Goal: Transaction & Acquisition: Purchase product/service

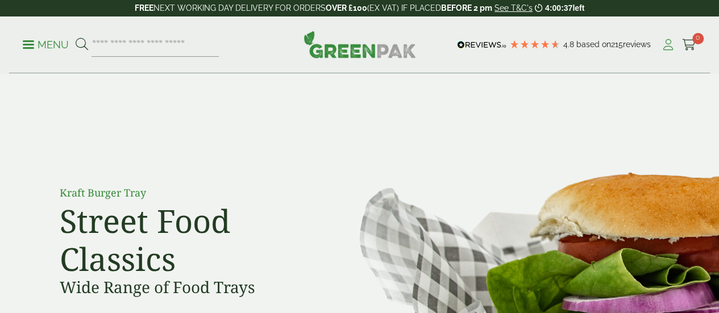
click at [669, 48] on icon at bounding box center [668, 44] width 14 height 11
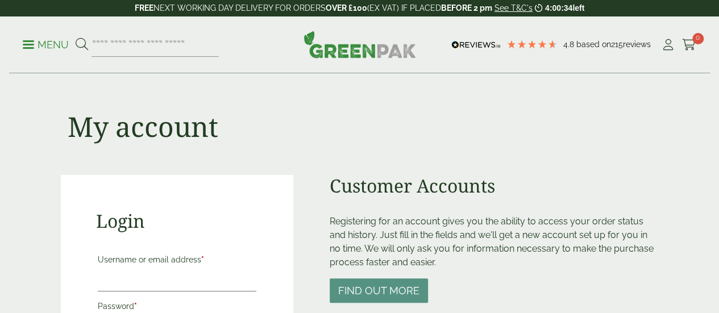
scroll to position [175, 0]
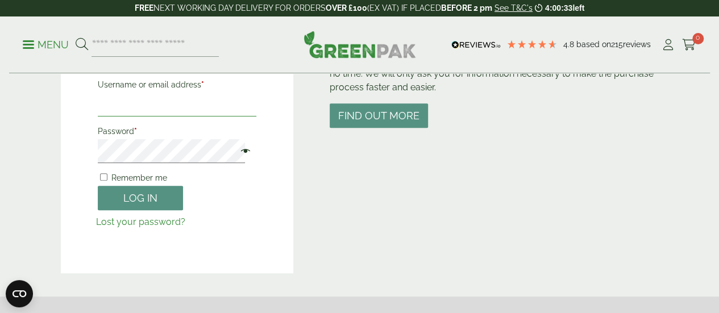
type input "**********"
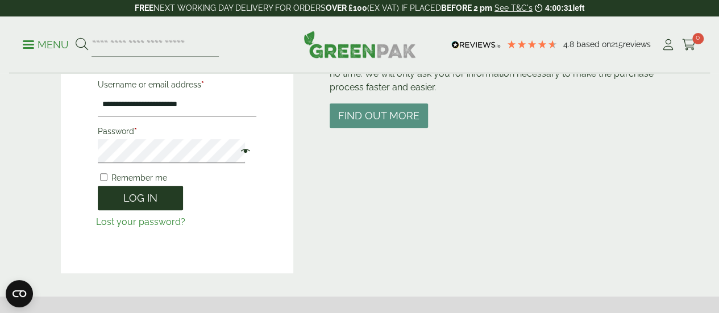
click at [135, 198] on button "Log in" at bounding box center [140, 198] width 85 height 24
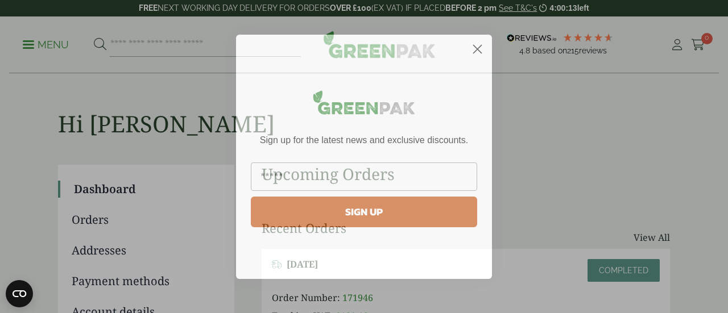
click at [478, 47] on circle "Close dialog" at bounding box center [477, 48] width 19 height 19
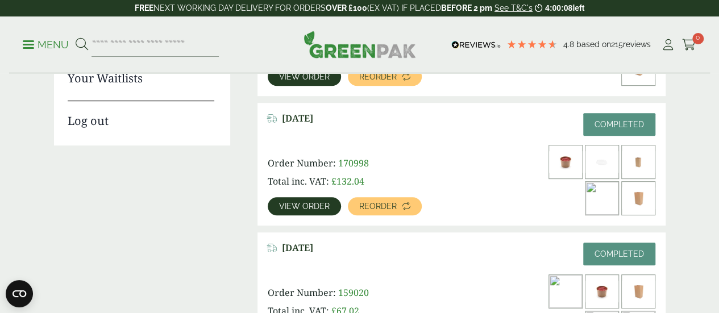
scroll to position [338, 0]
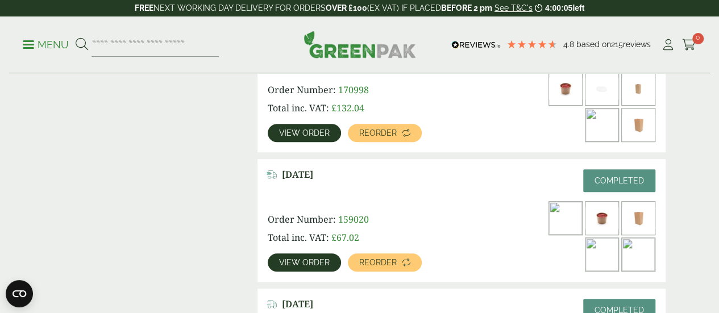
click at [307, 129] on span "View order" at bounding box center [304, 133] width 51 height 8
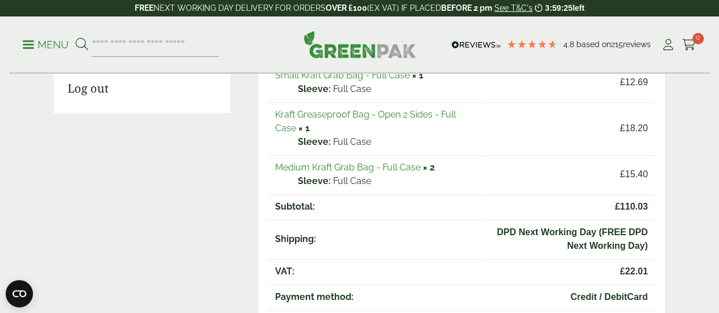
scroll to position [297, 0]
click at [312, 111] on link "Kraft Greaseproof Bag - Open 2 Sides - Full Case" at bounding box center [365, 121] width 181 height 24
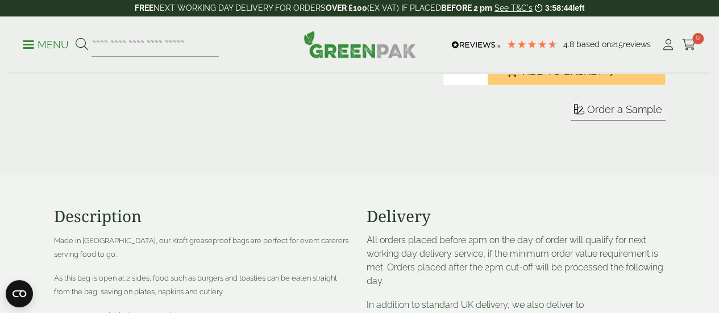
scroll to position [366, 0]
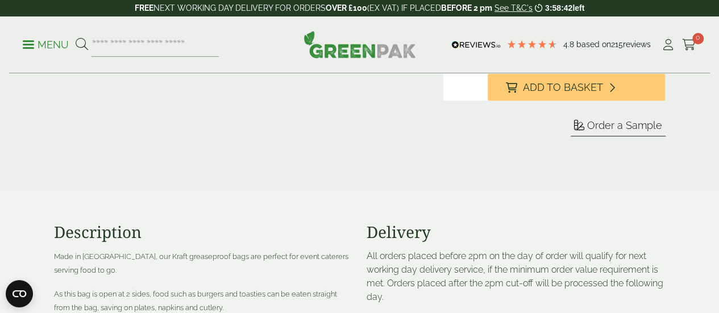
type input "*"
click at [488, 96] on input "*" at bounding box center [466, 86] width 44 height 27
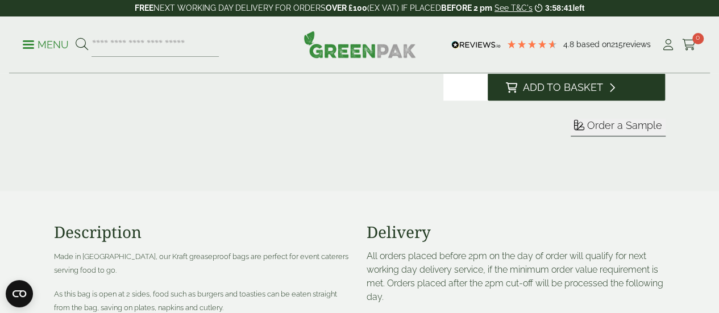
click at [603, 94] on span "Add to Basket" at bounding box center [563, 87] width 80 height 13
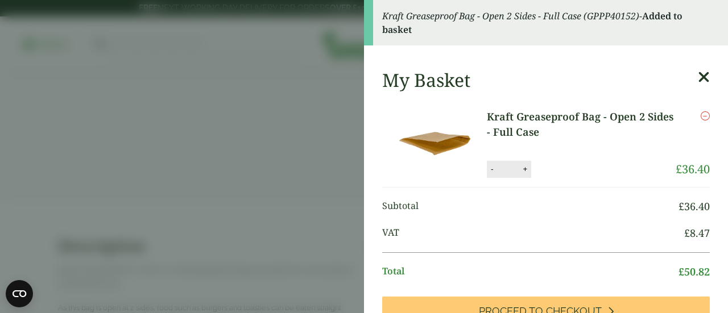
click at [698, 76] on icon at bounding box center [704, 77] width 12 height 16
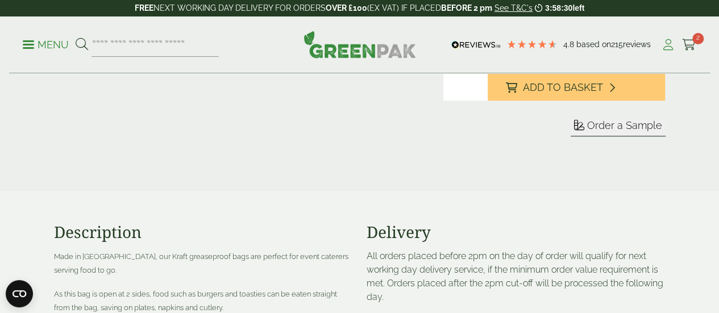
click at [661, 40] on icon at bounding box center [668, 44] width 14 height 11
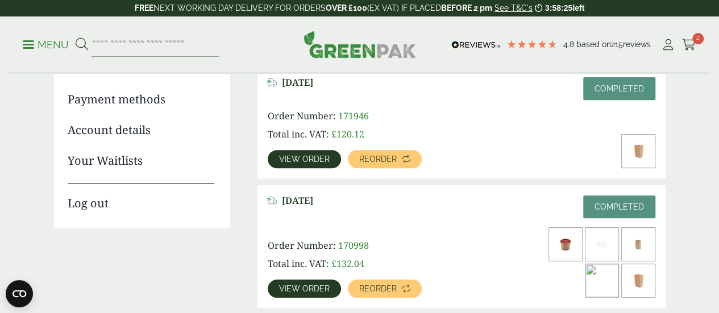
scroll to position [184, 0]
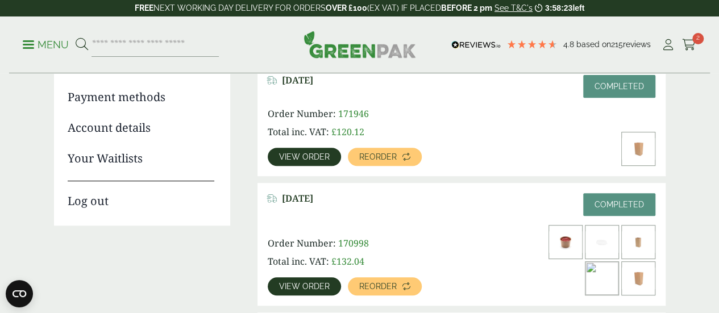
click at [312, 155] on span "View order" at bounding box center [304, 157] width 51 height 8
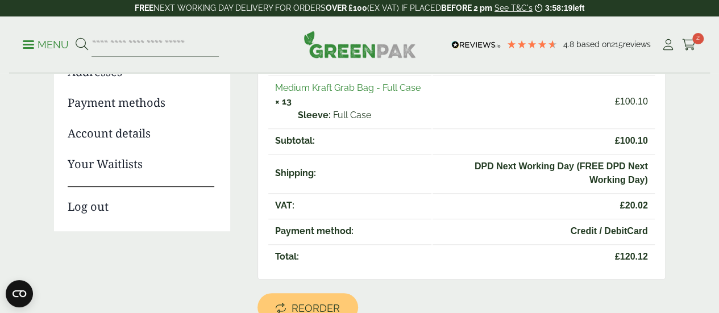
scroll to position [163, 0]
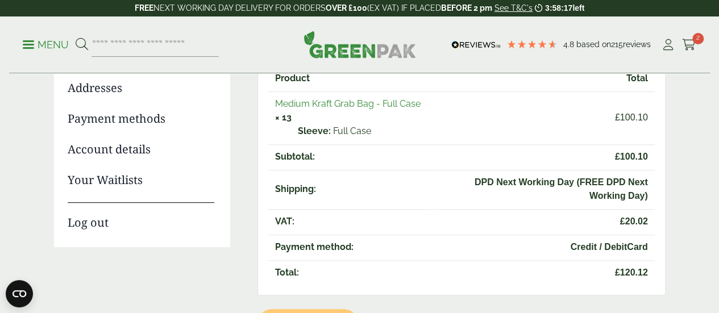
click at [323, 104] on link "Medium Kraft Grab Bag - Full Case" at bounding box center [348, 103] width 146 height 11
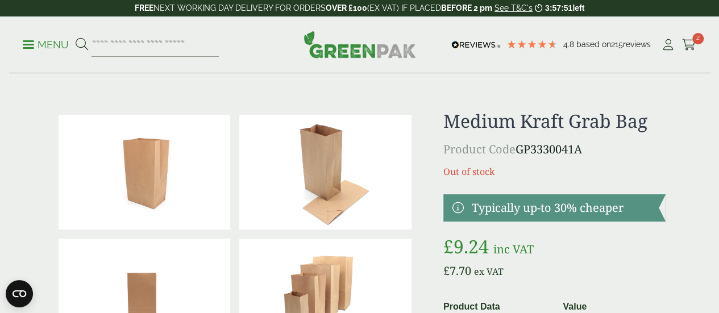
scroll to position [36, 0]
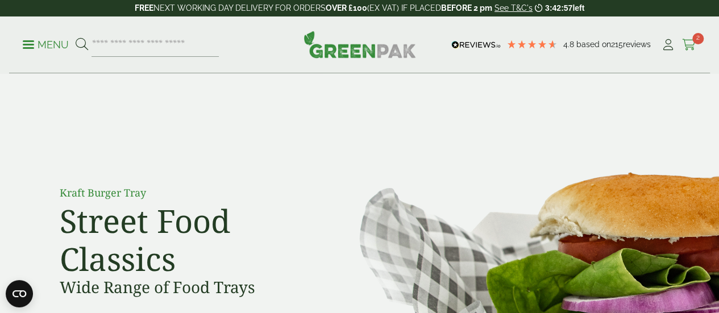
click at [689, 45] on icon at bounding box center [689, 44] width 14 height 11
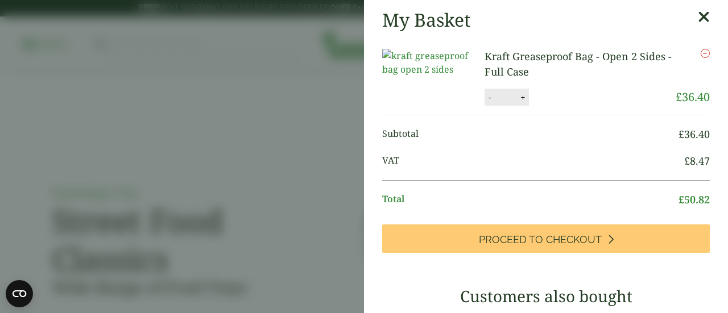
click at [698, 15] on icon at bounding box center [704, 17] width 12 height 16
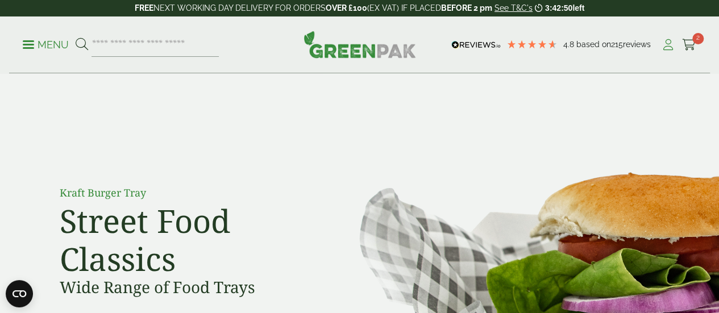
click at [665, 43] on icon at bounding box center [668, 44] width 14 height 11
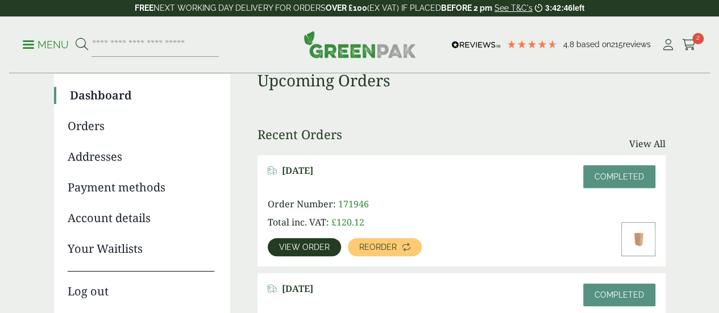
scroll to position [94, 0]
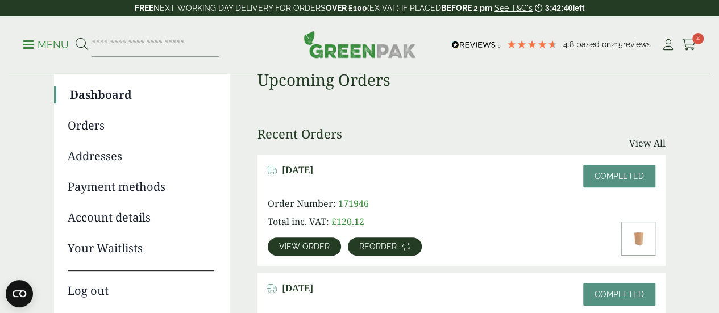
click at [378, 245] on span "Reorder" at bounding box center [378, 247] width 38 height 8
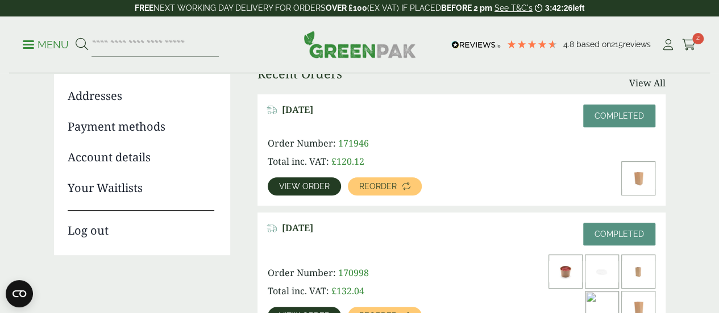
scroll to position [155, 0]
click at [309, 185] on span "View order" at bounding box center [304, 186] width 51 height 8
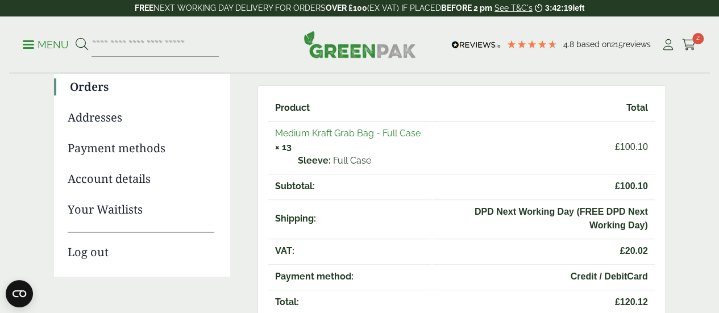
click at [340, 131] on link "Medium Kraft Grab Bag - Full Case" at bounding box center [348, 133] width 146 height 11
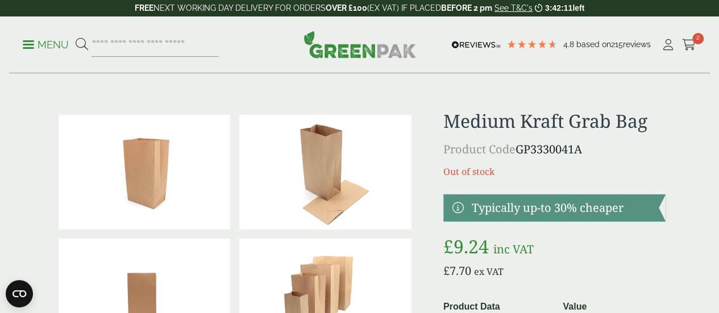
drag, startPoint x: 624, startPoint y: 169, endPoint x: 555, endPoint y: 171, distance: 68.9
click at [555, 158] on p "Product Code GP3330041A" at bounding box center [555, 149] width 222 height 17
copy p "GP3330041A"
click at [158, 46] on input "search" at bounding box center [155, 45] width 127 height 24
type input "**********"
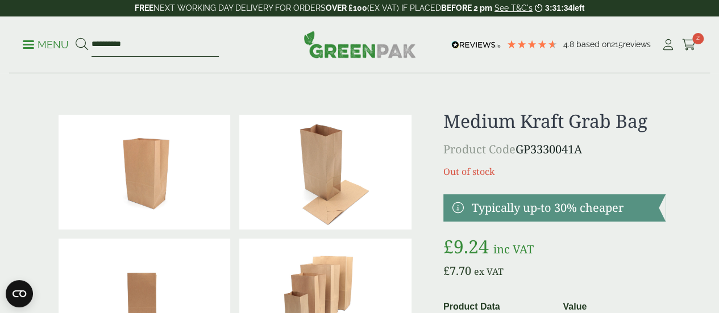
click at [76, 38] on button at bounding box center [82, 45] width 13 height 15
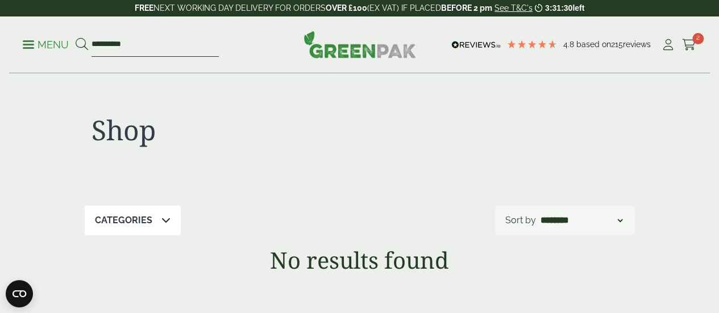
click at [133, 40] on input "**********" at bounding box center [155, 45] width 127 height 24
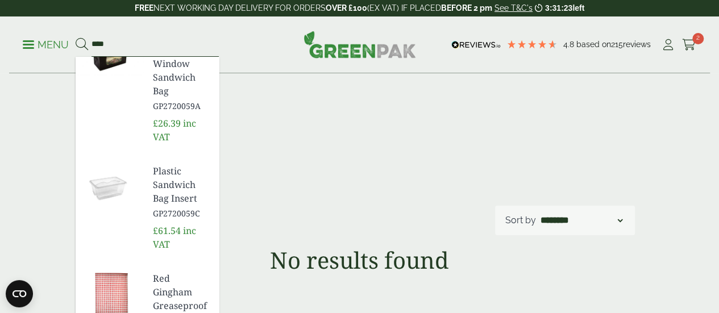
scroll to position [395, 0]
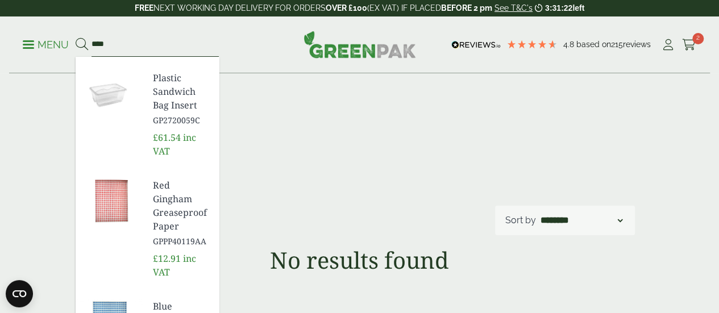
click at [164, 39] on input "****" at bounding box center [155, 45] width 127 height 24
type input "****"
click at [76, 38] on button at bounding box center [82, 45] width 13 height 15
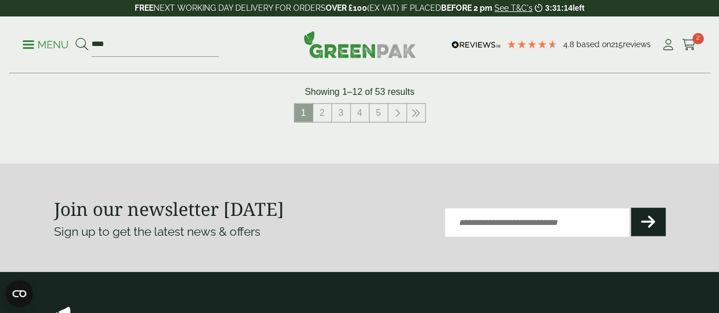
scroll to position [1370, 0]
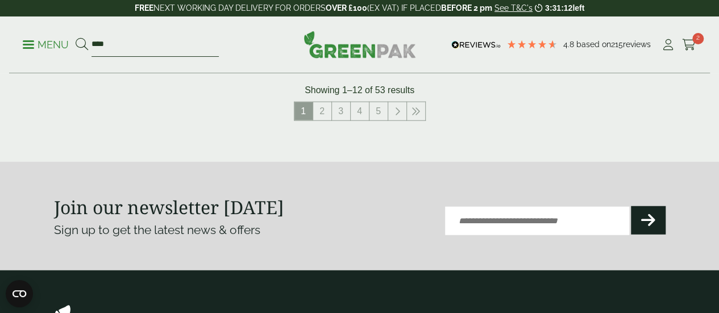
click at [109, 40] on input "****" at bounding box center [155, 45] width 127 height 24
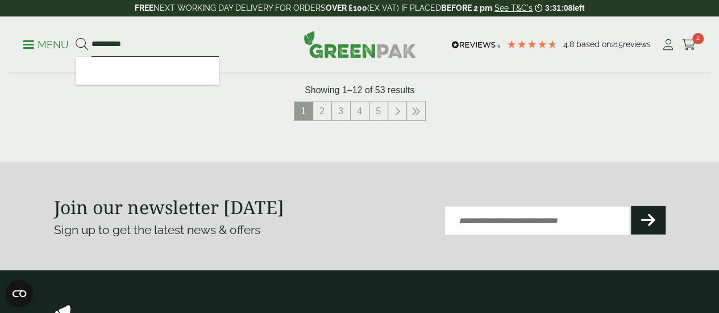
type input "**********"
click at [76, 38] on button at bounding box center [82, 45] width 13 height 15
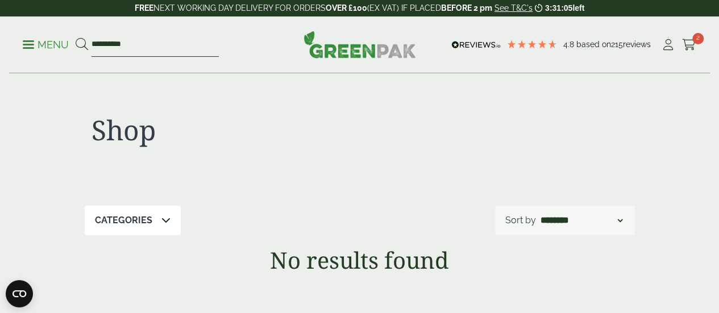
click at [176, 42] on input "**********" at bounding box center [155, 45] width 127 height 24
type input "*****"
click at [76, 38] on button at bounding box center [82, 45] width 13 height 15
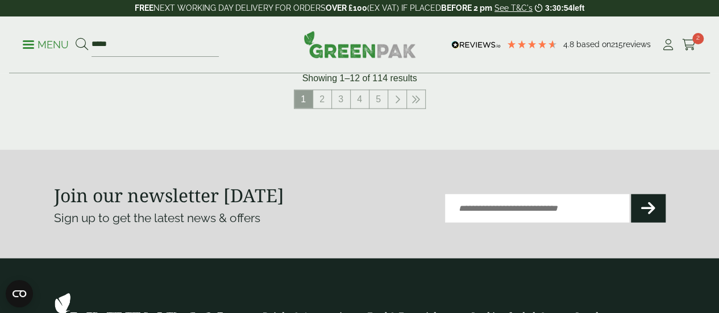
scroll to position [1343, 0]
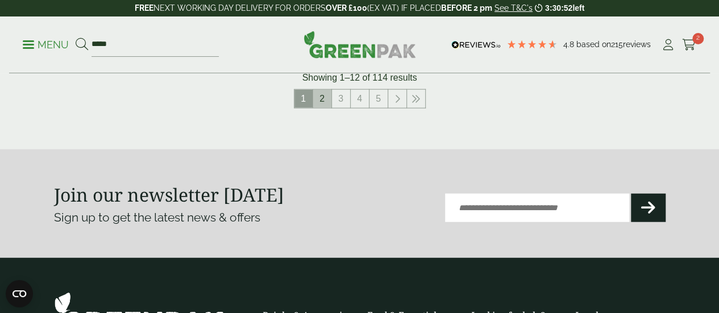
click at [326, 108] on link "2" at bounding box center [322, 99] width 18 height 18
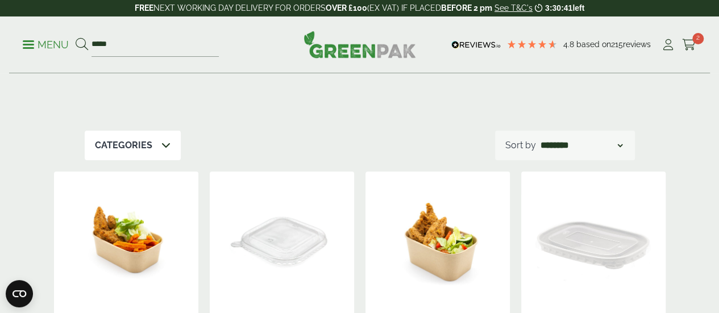
scroll to position [75, 0]
click at [620, 144] on select "**********" at bounding box center [582, 146] width 86 height 14
click at [621, 146] on select "**********" at bounding box center [582, 146] width 86 height 14
click at [624, 151] on select "**********" at bounding box center [582, 146] width 86 height 14
select select "********"
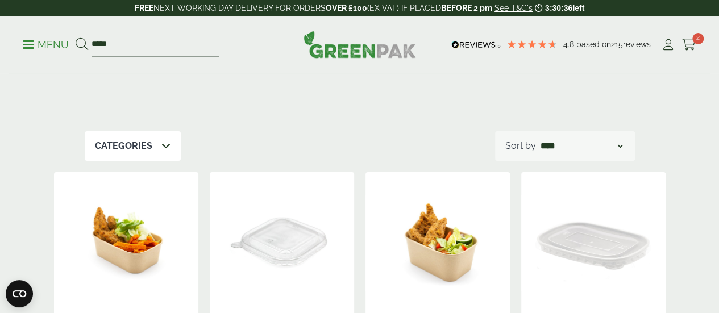
click at [539, 139] on select "**********" at bounding box center [582, 146] width 86 height 14
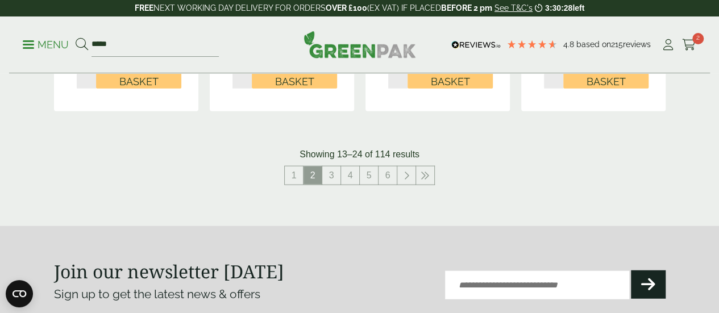
scroll to position [1279, 0]
click at [332, 184] on link "3" at bounding box center [331, 175] width 18 height 18
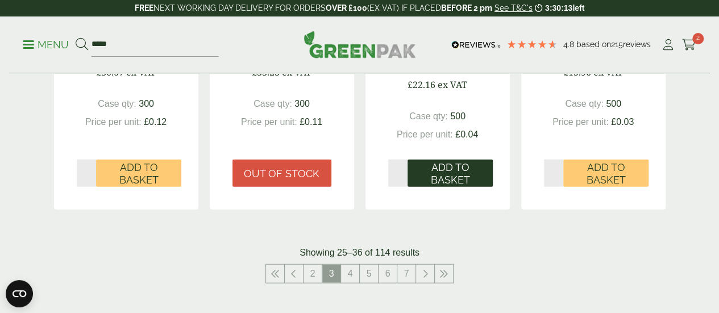
scroll to position [1193, 0]
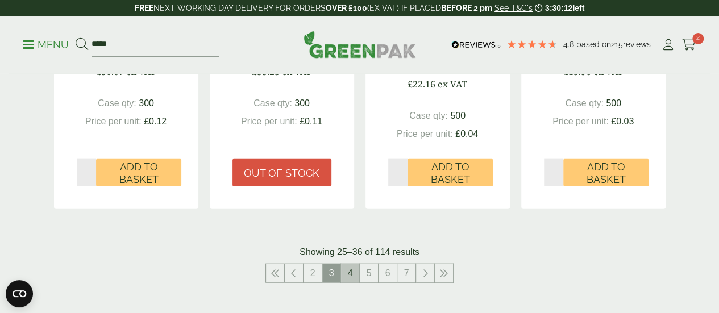
click at [350, 283] on link "4" at bounding box center [350, 273] width 18 height 18
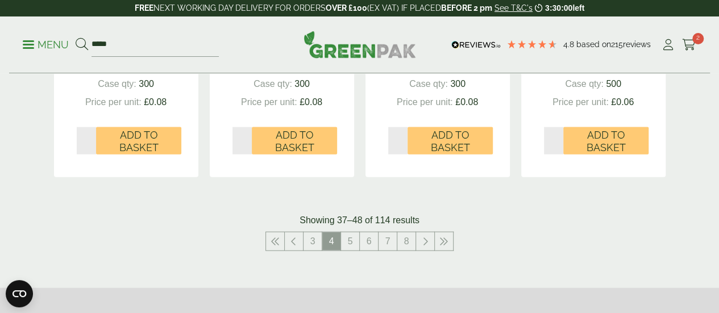
scroll to position [1239, 0]
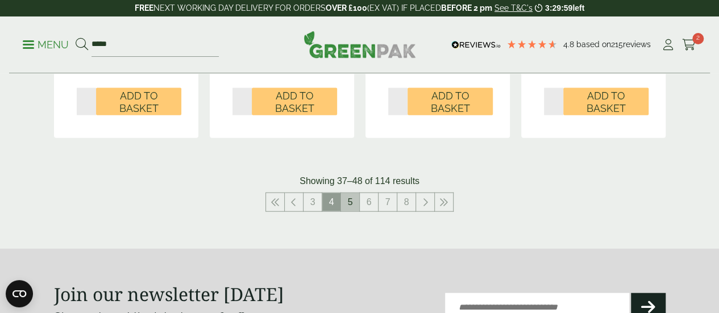
click at [351, 212] on link "5" at bounding box center [350, 202] width 18 height 18
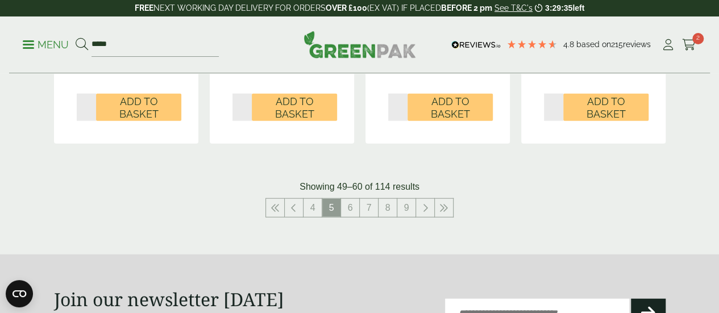
scroll to position [1280, 0]
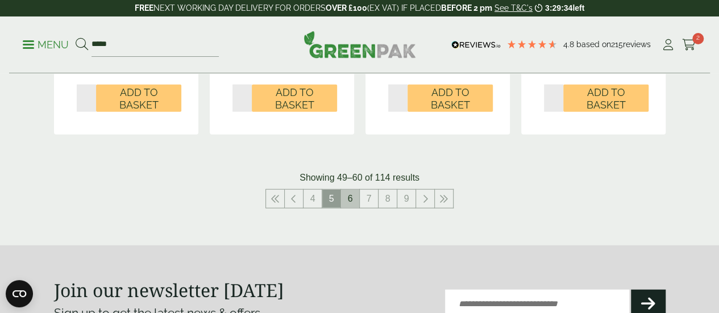
click at [350, 205] on link "6" at bounding box center [350, 199] width 18 height 18
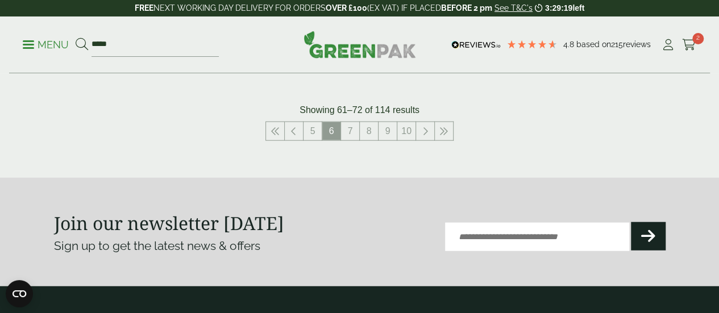
scroll to position [1322, 0]
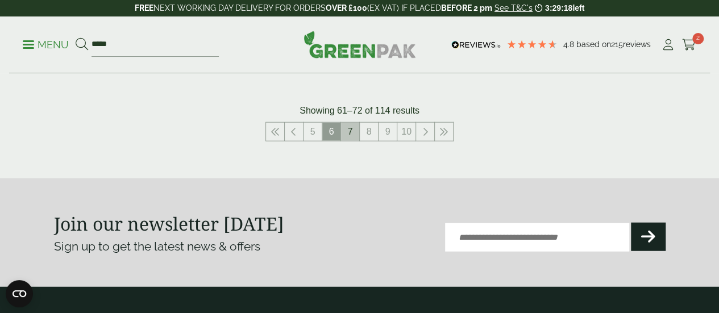
click at [349, 135] on link "7" at bounding box center [350, 132] width 18 height 18
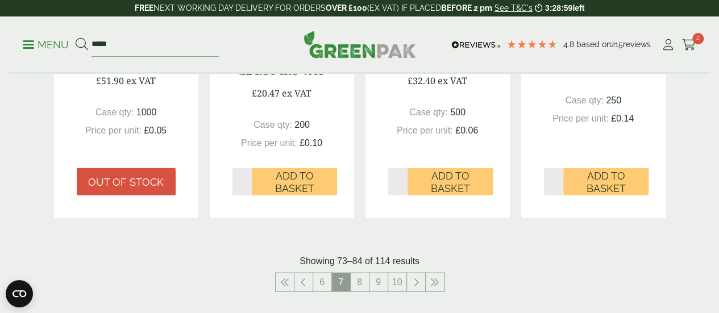
scroll to position [1260, 0]
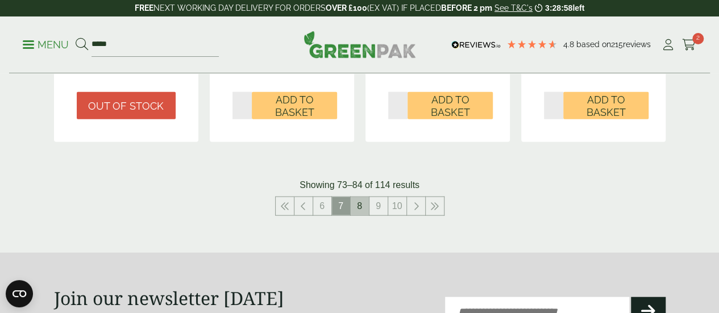
click at [361, 216] on link "8" at bounding box center [360, 206] width 18 height 18
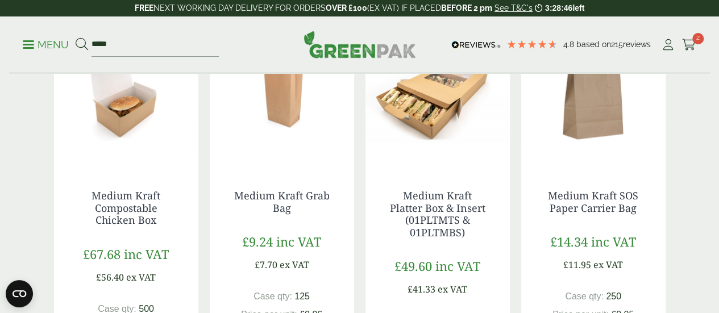
scroll to position [762, 0]
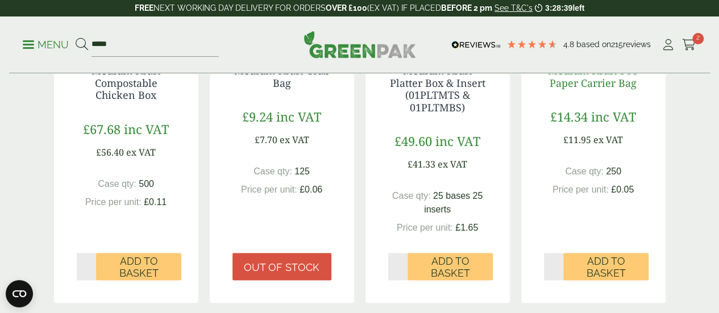
click at [595, 90] on link "Medium Kraft SOS Paper Carrier Bag" at bounding box center [593, 77] width 90 height 26
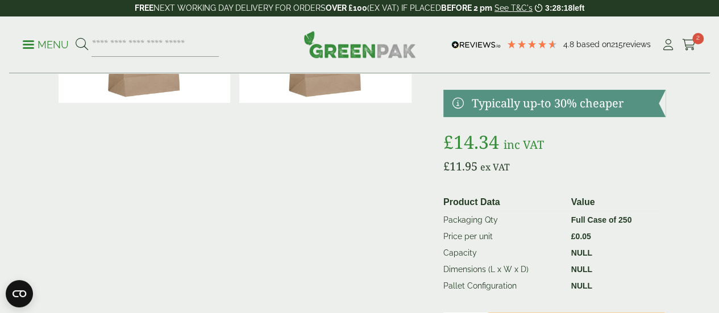
scroll to position [248, 0]
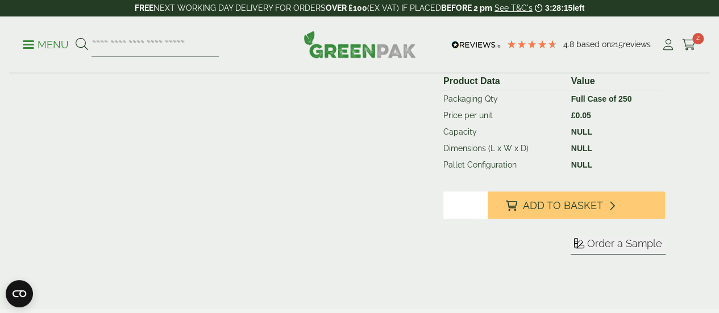
drag, startPoint x: 0, startPoint y: 0, endPoint x: 371, endPoint y: 217, distance: 429.5
click at [371, 217] on div at bounding box center [235, 72] width 362 height 420
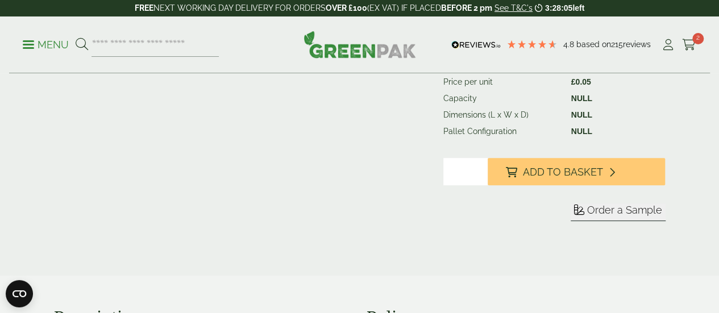
scroll to position [283, 0]
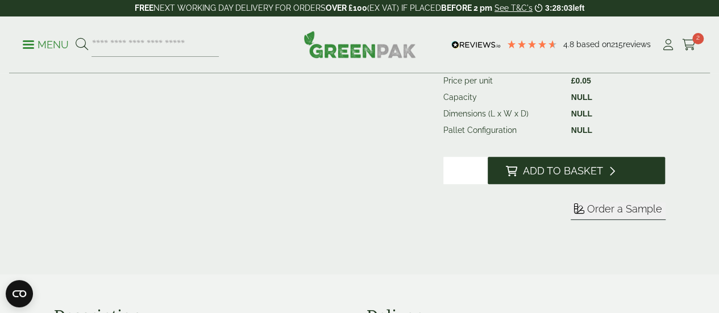
click at [564, 177] on span "Add to Basket" at bounding box center [563, 171] width 80 height 13
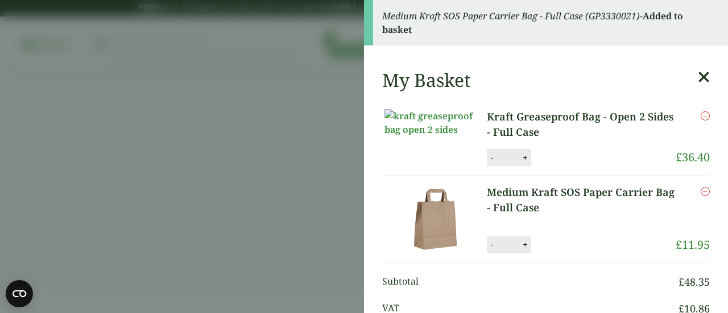
click at [272, 234] on aside "Medium Kraft SOS Paper Carrier Bag - Full Case (GP3330021) - Added to basket My…" at bounding box center [364, 156] width 728 height 313
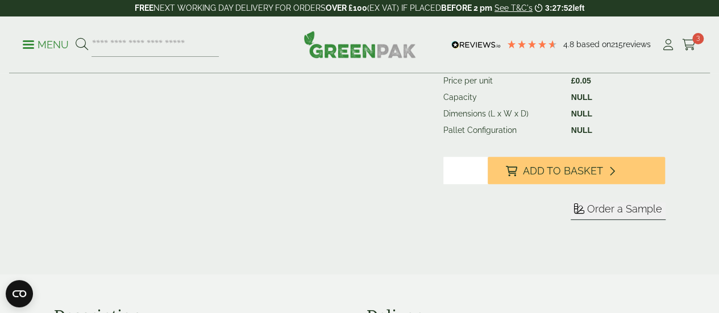
drag, startPoint x: 90, startPoint y: 15, endPoint x: 215, endPoint y: 109, distance: 156.4
click at [215, 109] on div at bounding box center [235, 38] width 362 height 420
drag, startPoint x: 64, startPoint y: 1, endPoint x: 250, endPoint y: 126, distance: 224.1
click at [250, 126] on div at bounding box center [235, 38] width 362 height 420
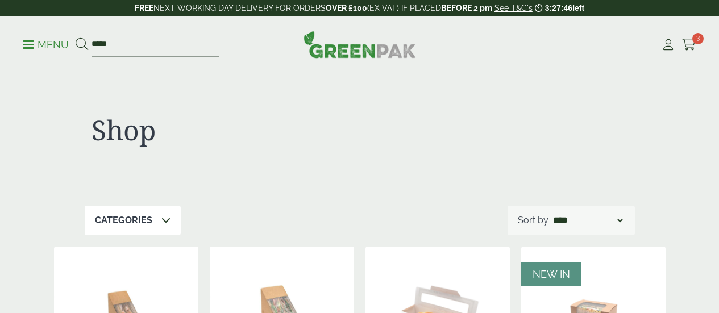
select select "********"
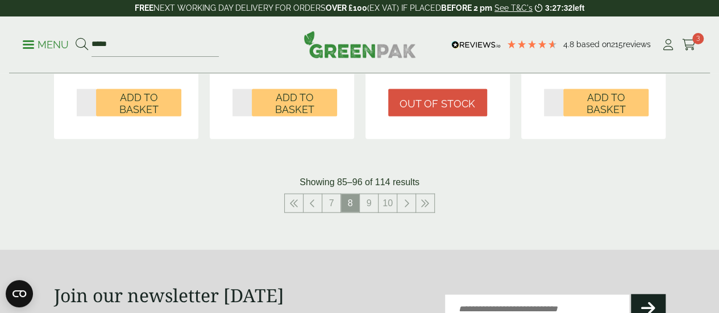
scroll to position [1248, 0]
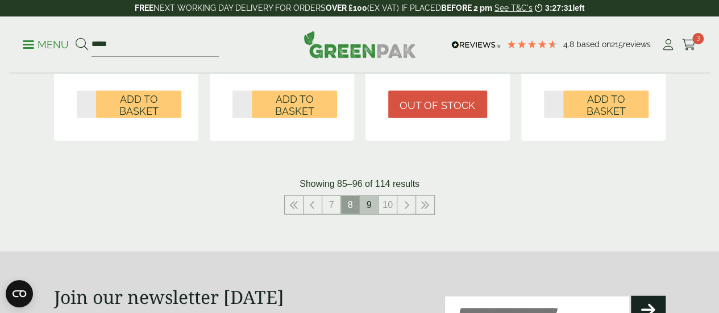
click at [365, 214] on link "9" at bounding box center [369, 205] width 18 height 18
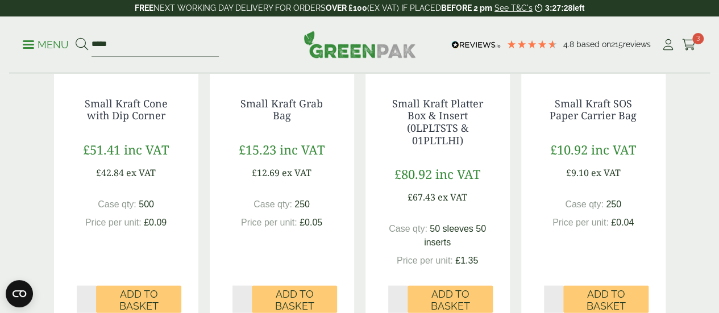
scroll to position [1103, 0]
click at [612, 123] on link "Small Kraft SOS Paper Carrier Bag" at bounding box center [593, 110] width 87 height 26
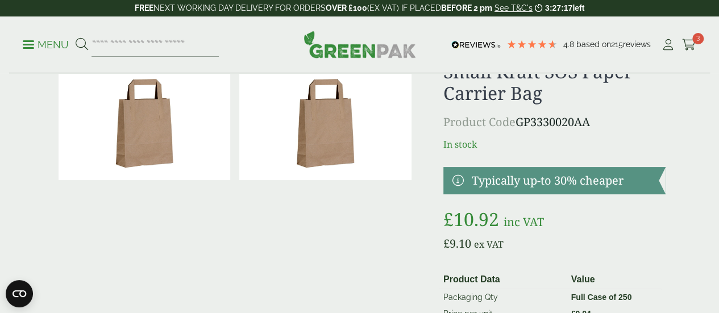
scroll to position [44, 0]
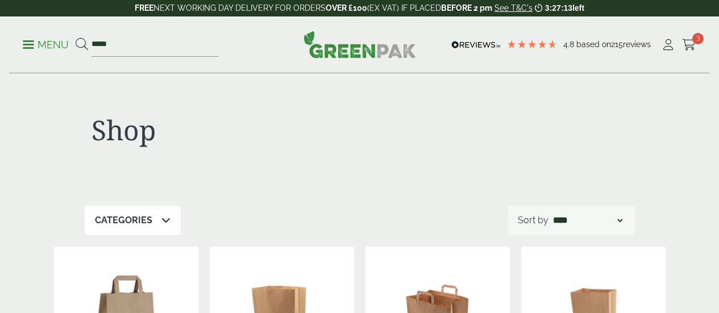
select select "********"
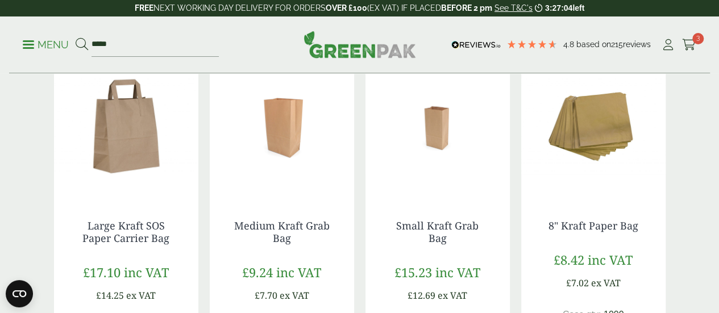
scroll to position [580, 0]
click at [277, 147] on img at bounding box center [282, 126] width 144 height 142
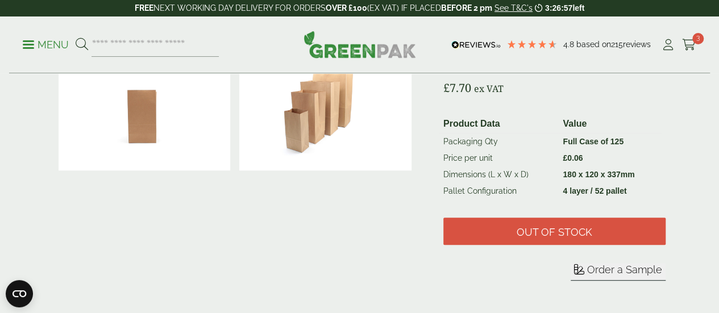
scroll to position [187, 0]
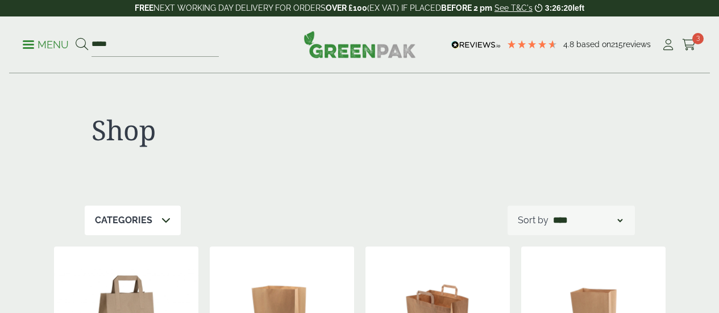
select select "********"
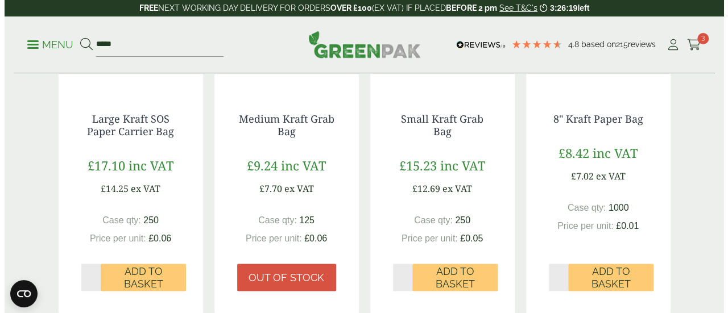
scroll to position [687, 0]
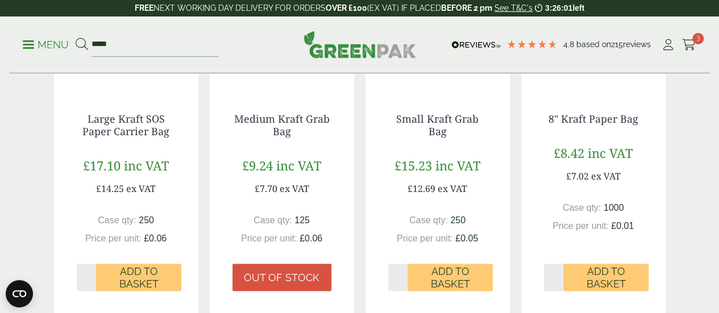
drag, startPoint x: 692, startPoint y: 43, endPoint x: 698, endPoint y: 46, distance: 6.9
click at [698, 46] on div "Menu ***** 4.8 Based on 215 reviews Cart" at bounding box center [359, 44] width 701 height 57
click at [687, 45] on icon at bounding box center [689, 44] width 14 height 11
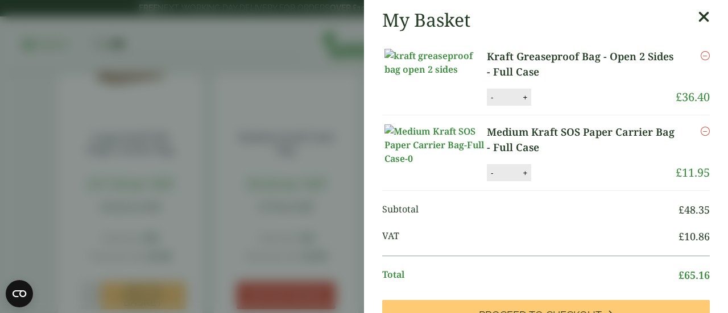
click at [599, 142] on link "Medium Kraft SOS Paper Carrier Bag - Full Case" at bounding box center [581, 140] width 189 height 31
